Goal: Task Accomplishment & Management: Manage account settings

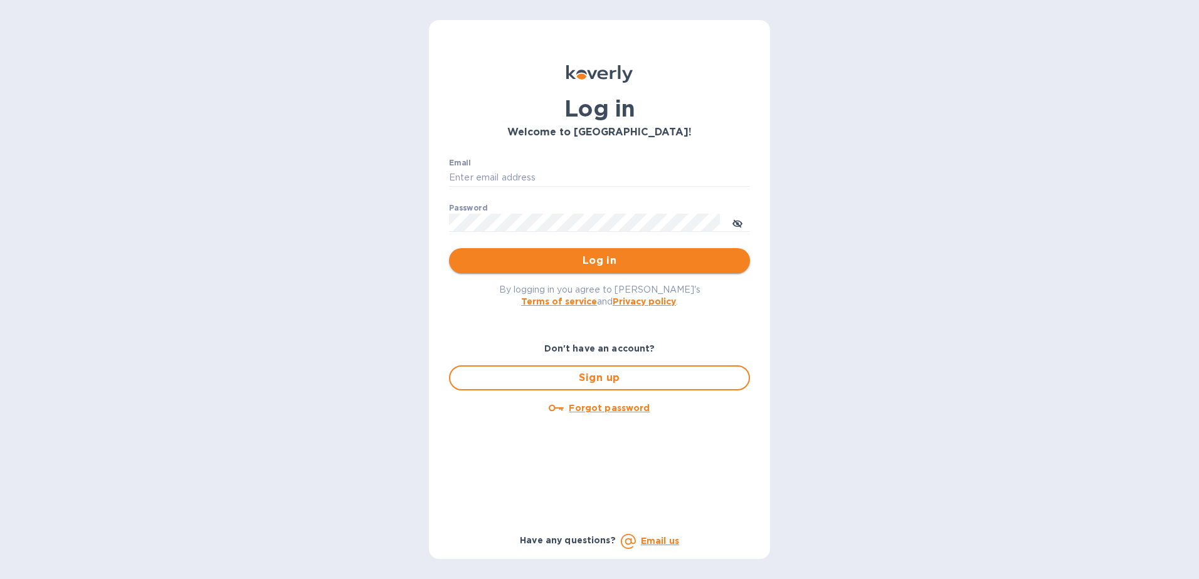
type input "[EMAIL_ADDRESS][DOMAIN_NAME]"
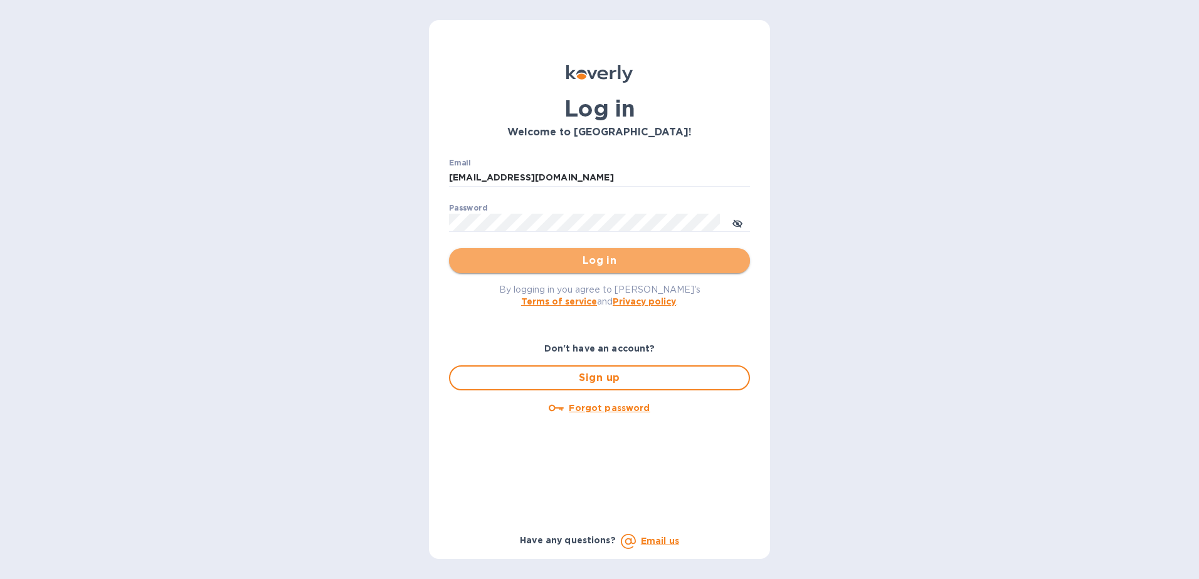
click at [544, 258] on span "Log in" at bounding box center [599, 260] width 281 height 15
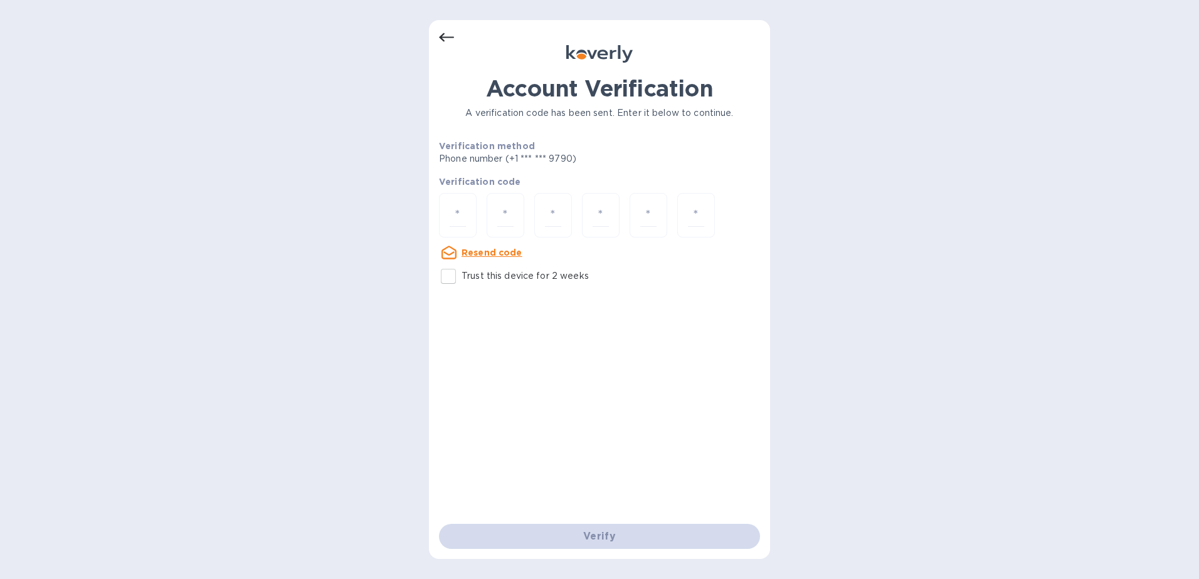
click at [446, 281] on input "Trust this device for 2 weeks" at bounding box center [448, 276] width 26 height 26
checkbox input "true"
click at [461, 210] on input "number" at bounding box center [458, 215] width 16 height 23
type input "9"
type input "0"
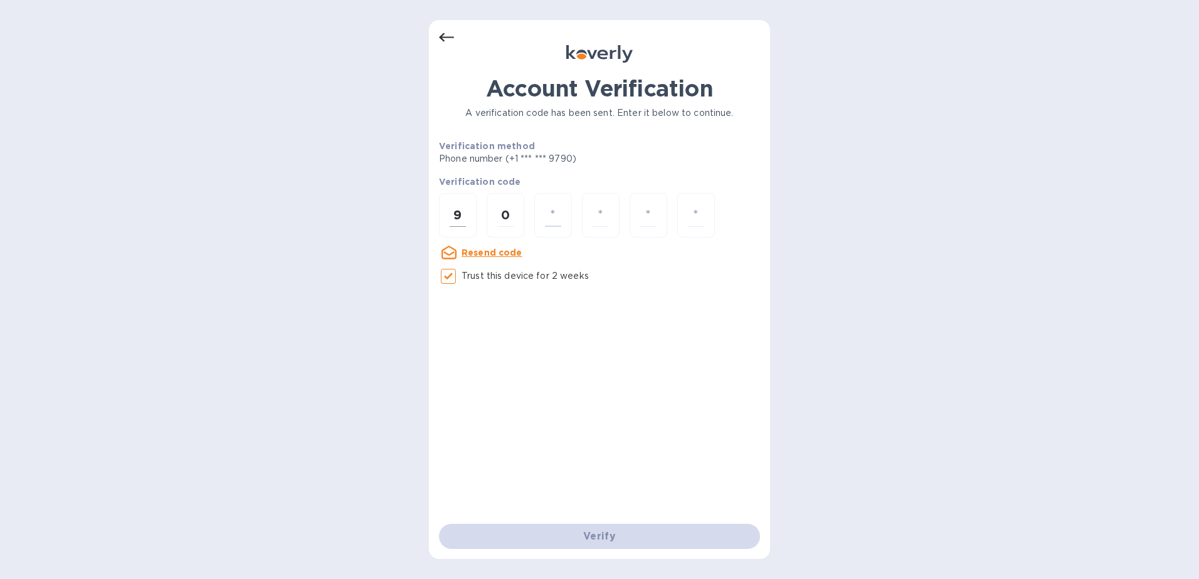
type input "1"
type input "6"
type input "3"
type input "4"
